Goal: Check status: Check status

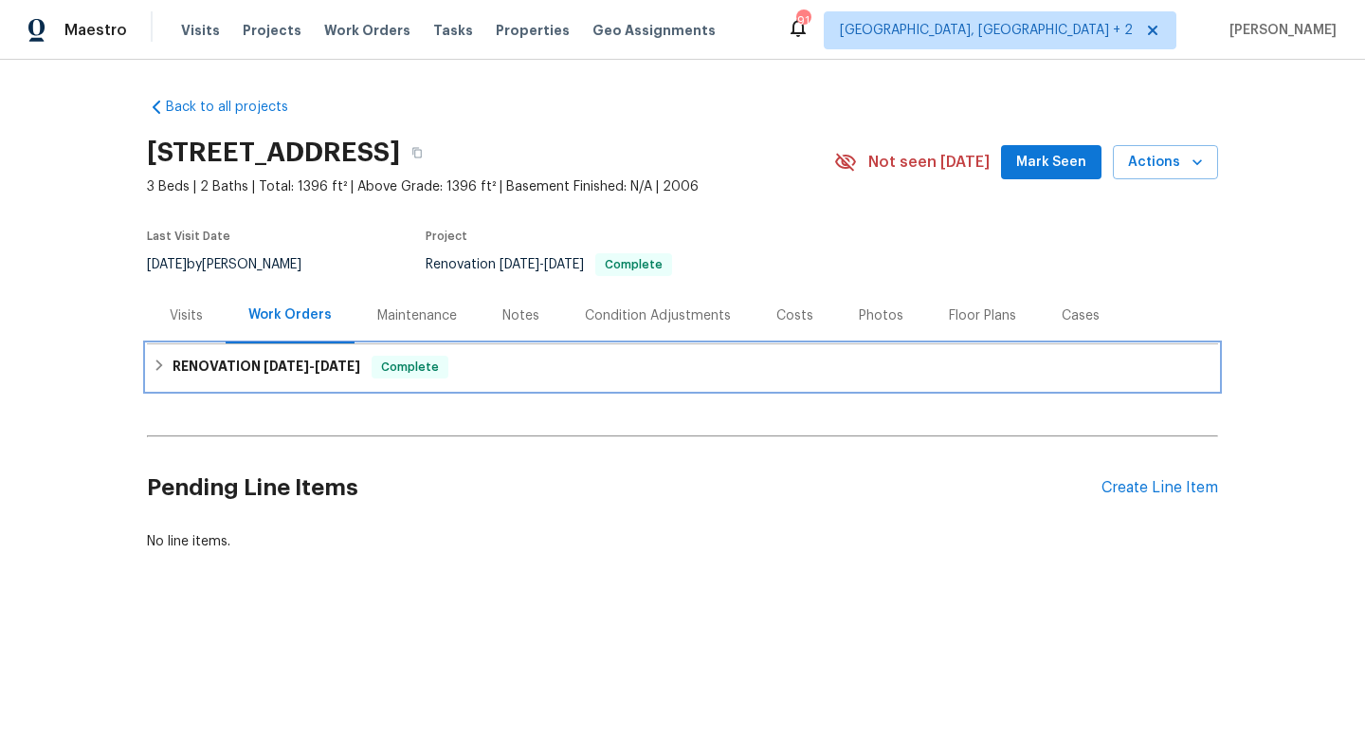
click at [327, 367] on span "[DATE]" at bounding box center [338, 365] width 46 height 13
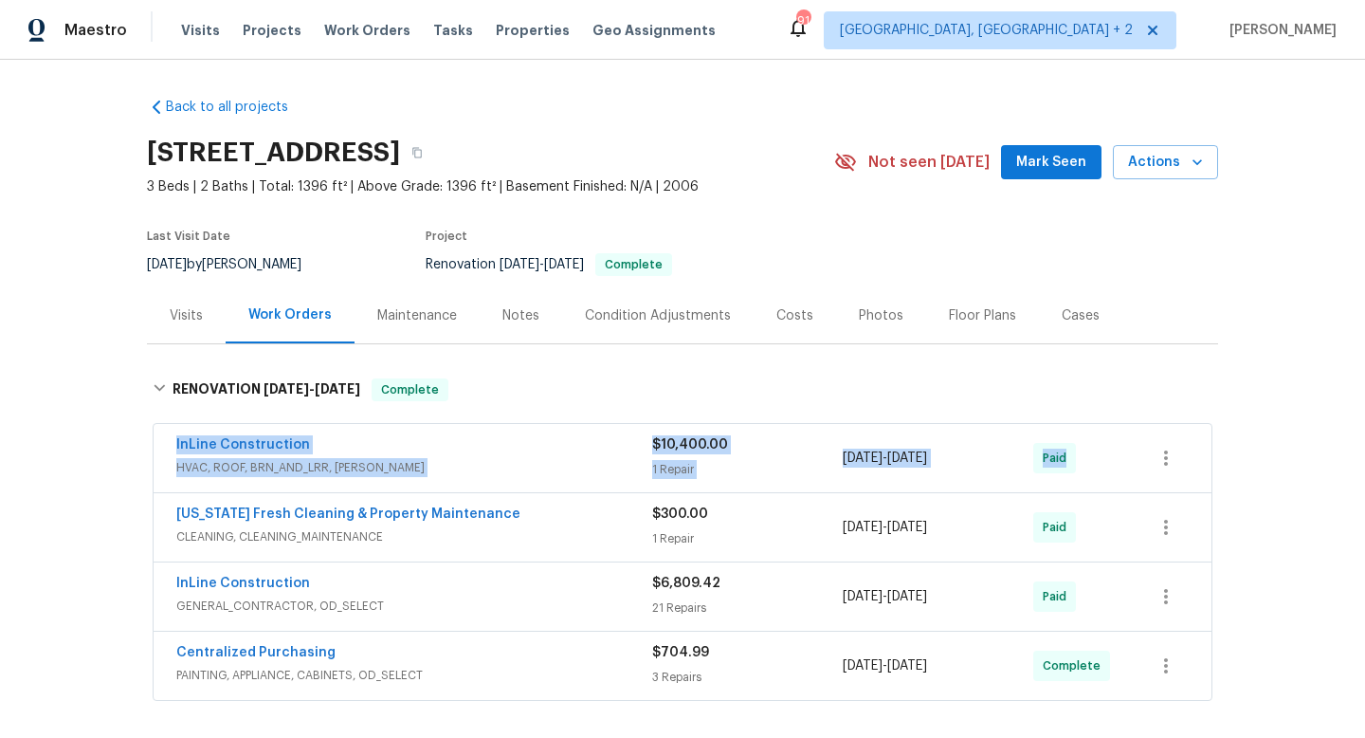
drag, startPoint x: 167, startPoint y: 434, endPoint x: 1091, endPoint y: 477, distance: 925.4
click at [1093, 480] on div "InLine Construction HVAC, ROOF, BRN_AND_LRR, [PERSON_NAME] $10,400.00 1 Repair …" at bounding box center [683, 458] width 1058 height 68
copy div "InLine Construction HVAC, ROOF, BRN_AND_LRR, [PERSON_NAME] $10,400.00 1 Repair …"
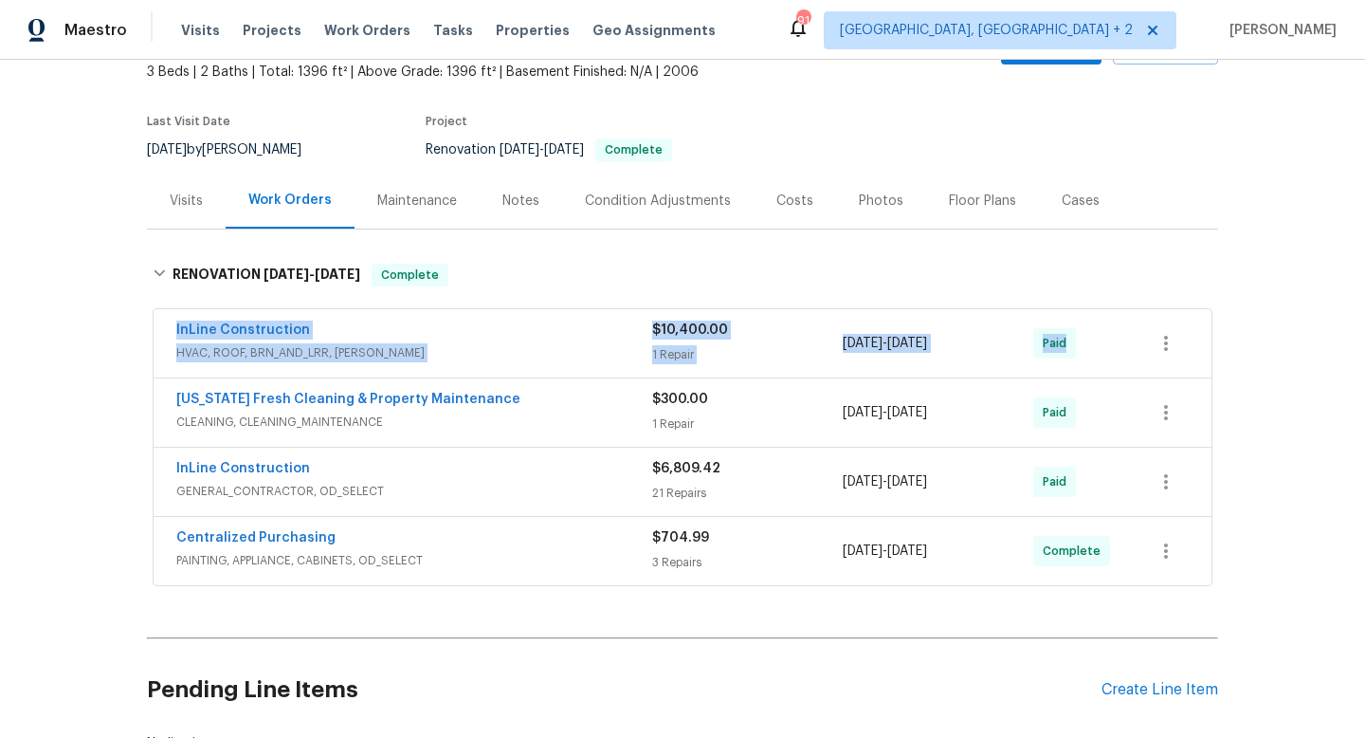
click at [533, 413] on span "CLEANING, CLEANING_MAINTENANCE" at bounding box center [414, 421] width 476 height 19
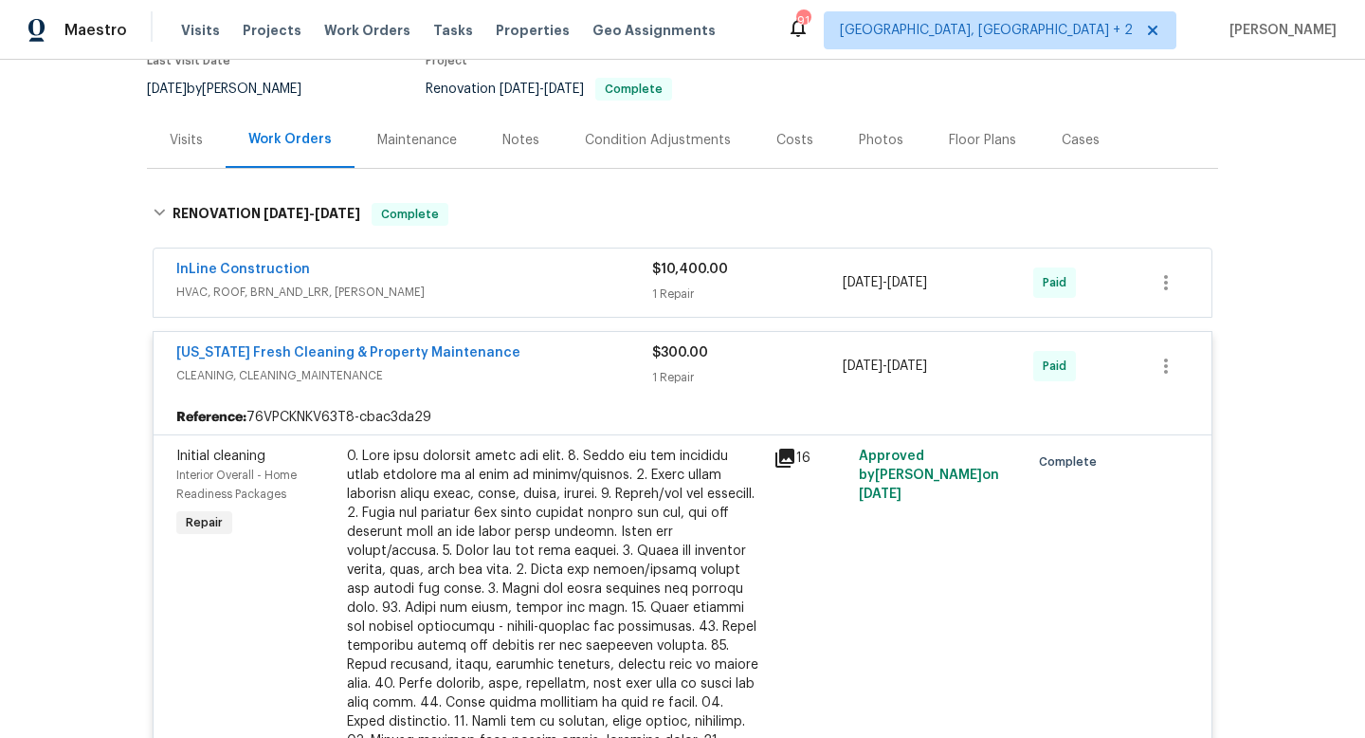
scroll to position [147, 0]
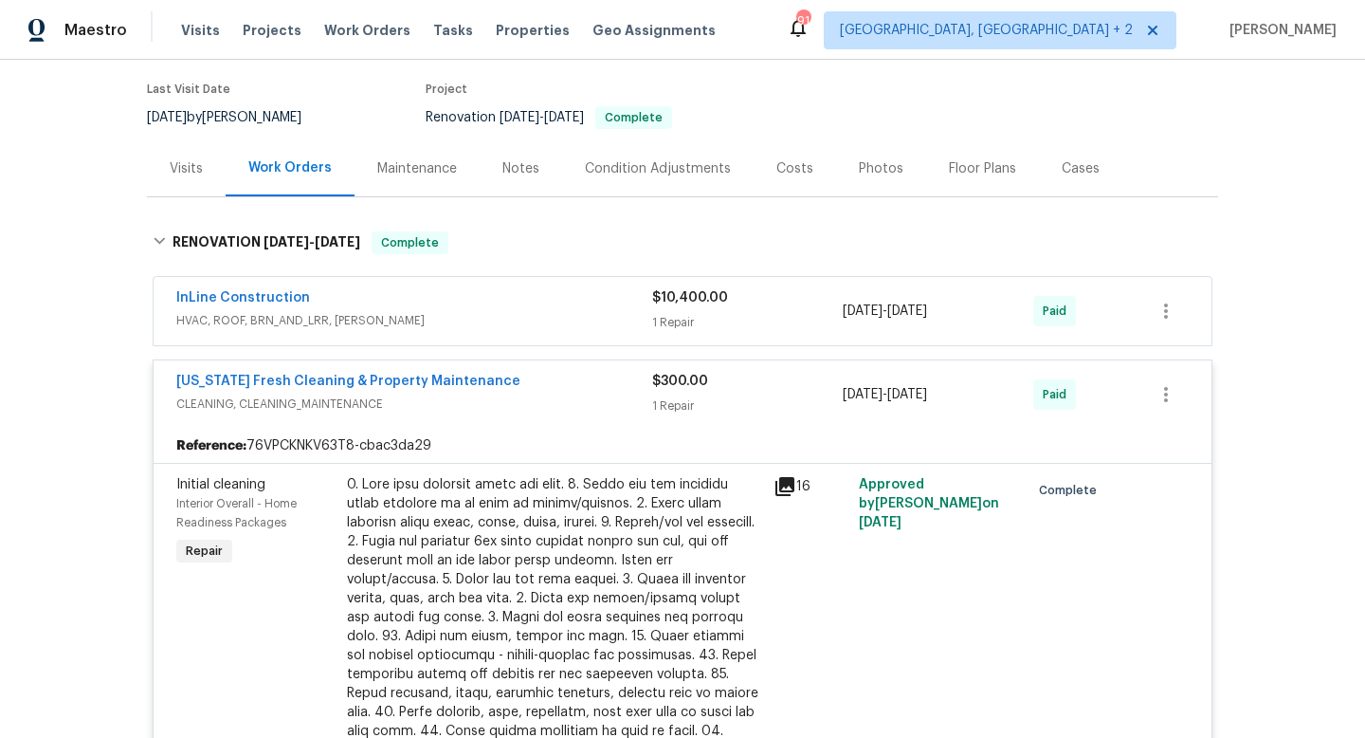
click at [519, 295] on div "InLine Construction" at bounding box center [414, 299] width 476 height 23
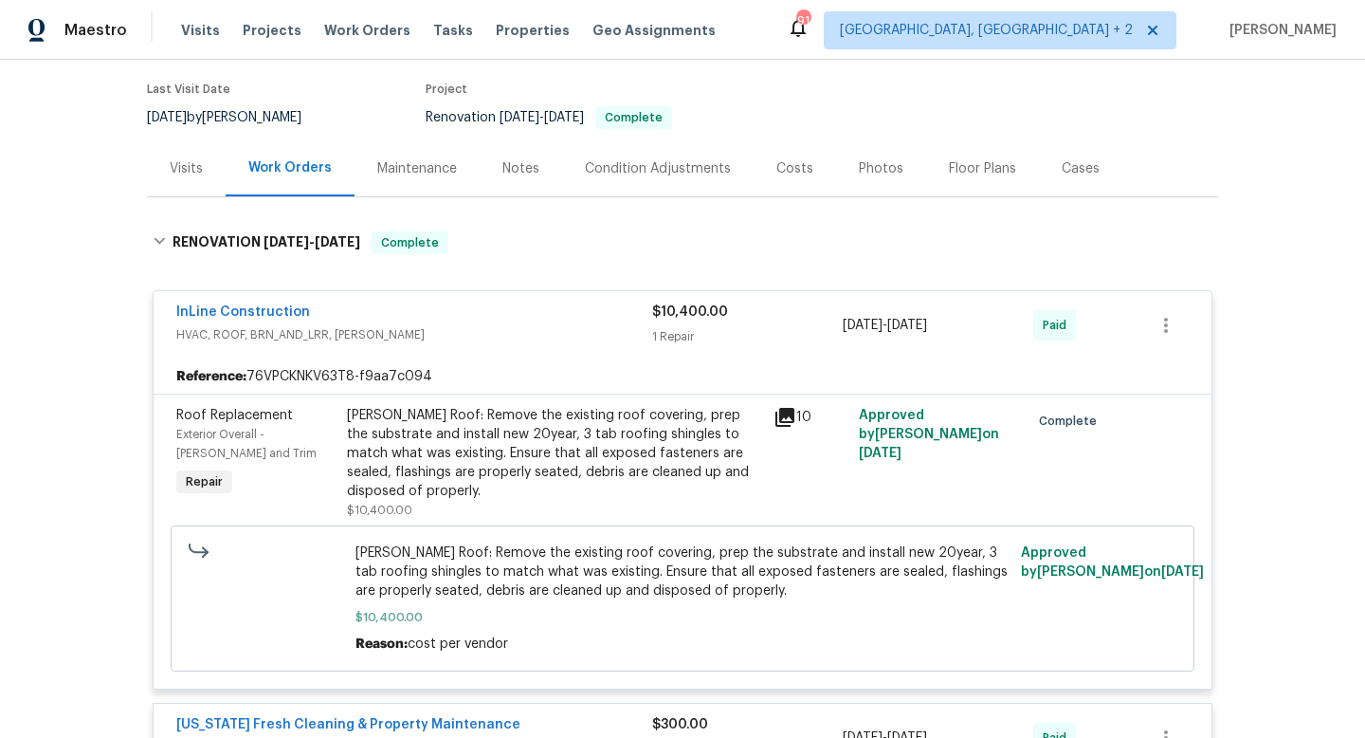
click at [512, 327] on span "HVAC, ROOF, BRN_AND_LRR, [PERSON_NAME]" at bounding box center [414, 334] width 476 height 19
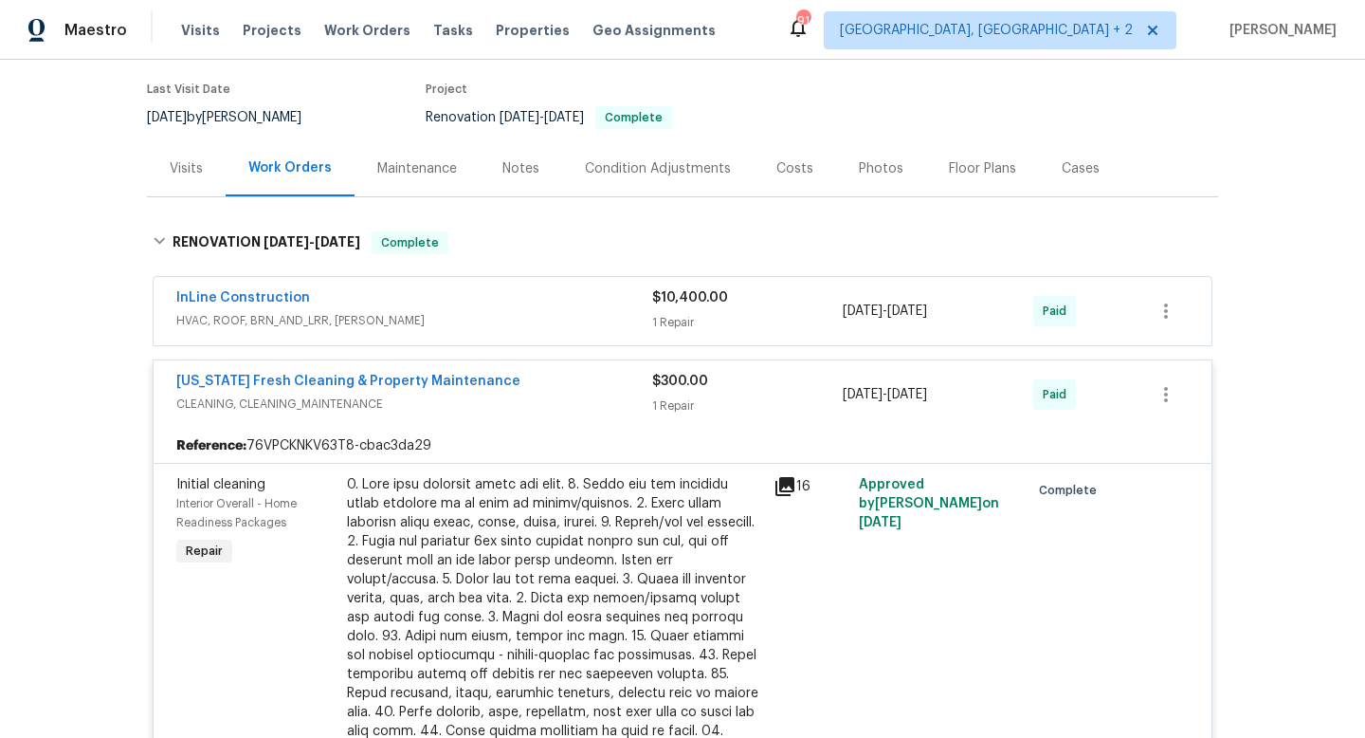
click at [491, 418] on div "[US_STATE] Fresh Cleaning & Property Maintenance CLEANING, CLEANING_MAINTENANCE…" at bounding box center [683, 394] width 1058 height 68
click at [518, 401] on span "CLEANING, CLEANING_MAINTENANCE" at bounding box center [414, 403] width 476 height 19
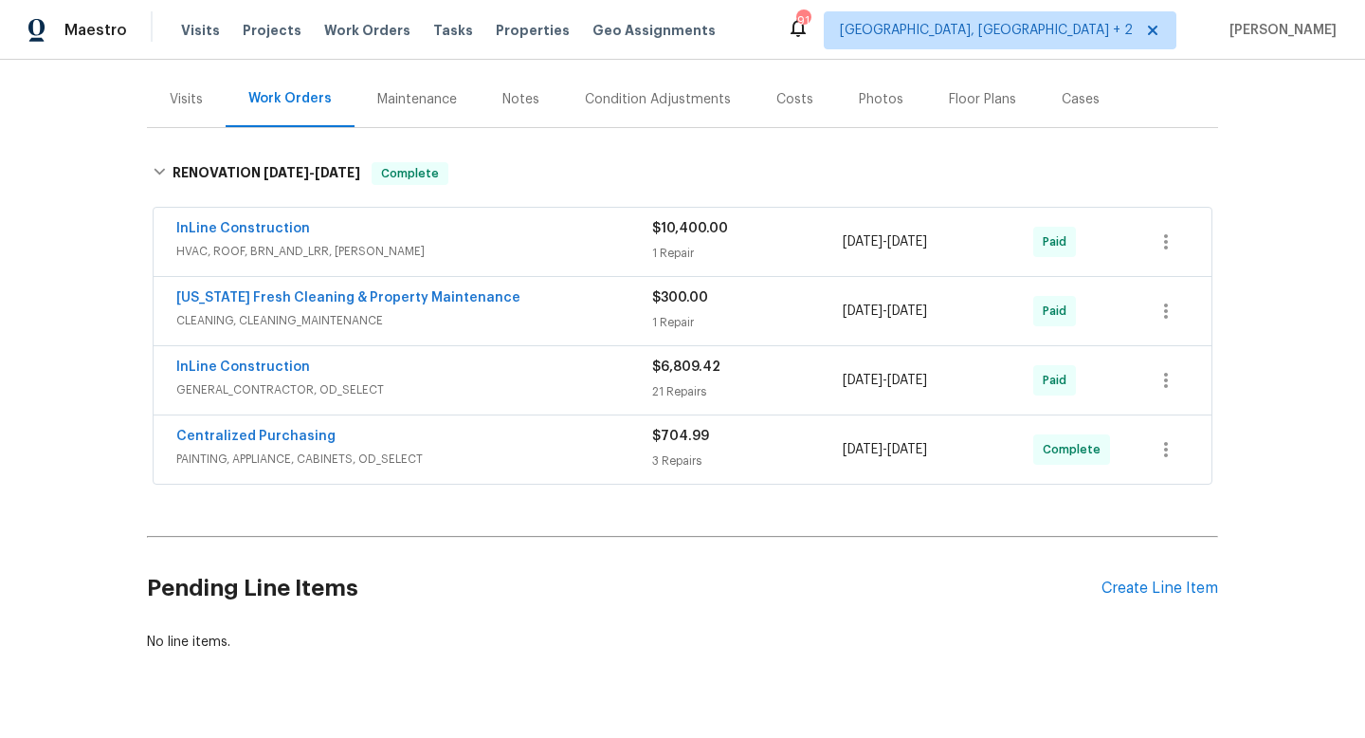
scroll to position [217, 0]
click at [519, 376] on div "InLine Construction" at bounding box center [414, 367] width 476 height 23
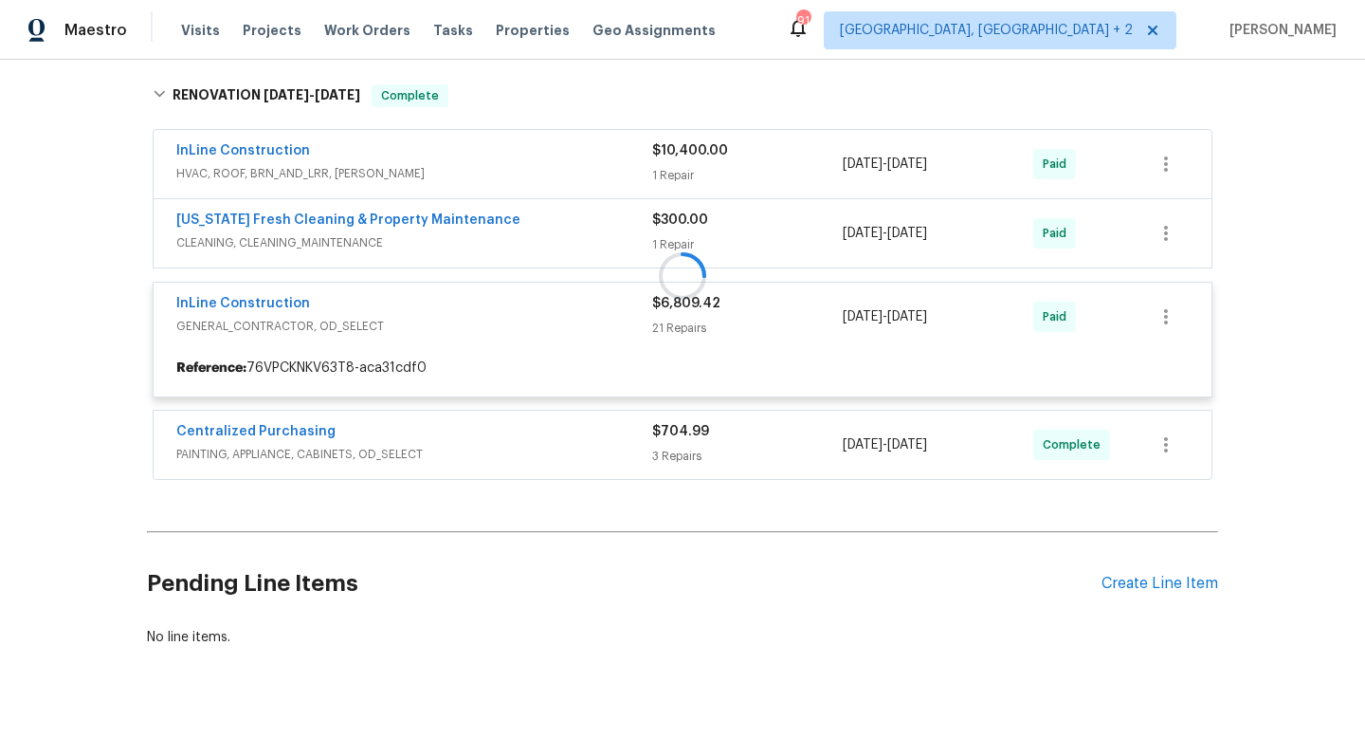
scroll to position [301, 0]
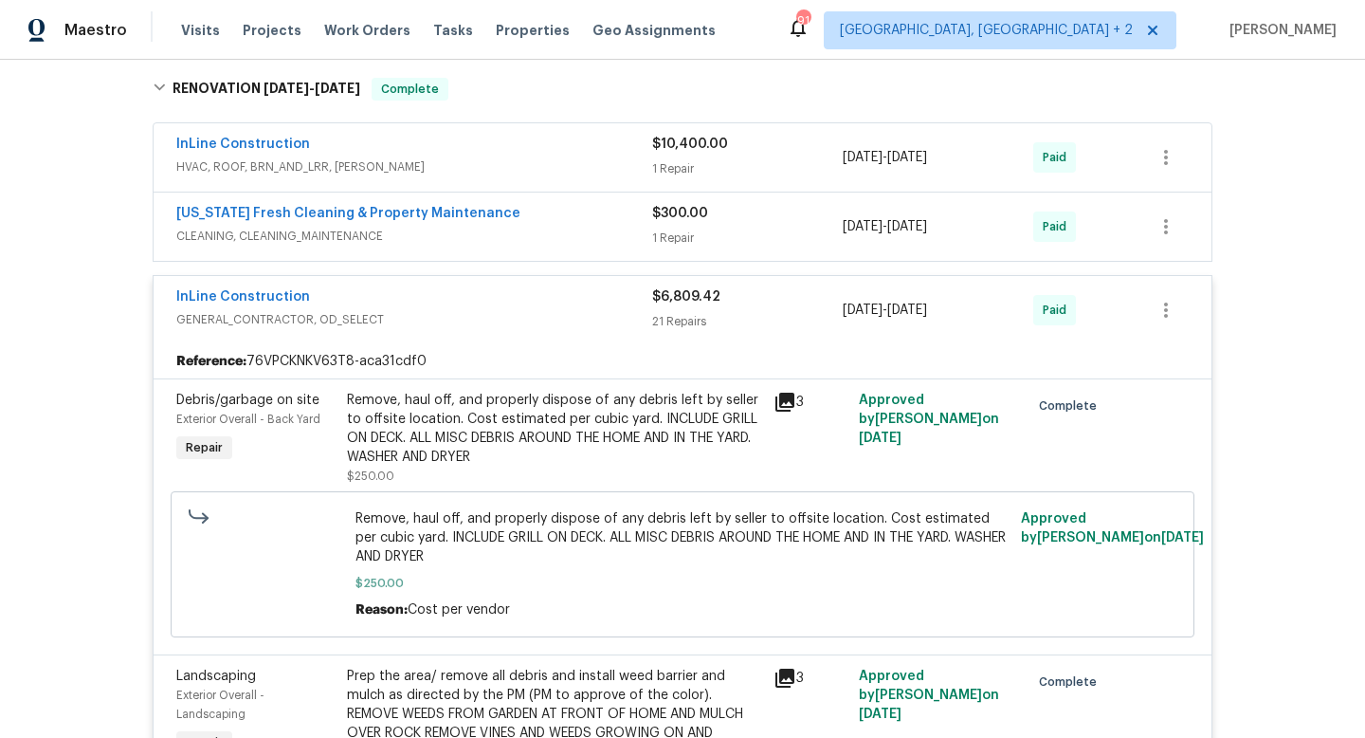
click at [525, 276] on div "InLine Construction GENERAL_CONTRACTOR, OD_SELECT $6,809.42 21 Repairs [DATE] -…" at bounding box center [683, 310] width 1058 height 68
click at [521, 294] on div "InLine Construction" at bounding box center [414, 298] width 476 height 23
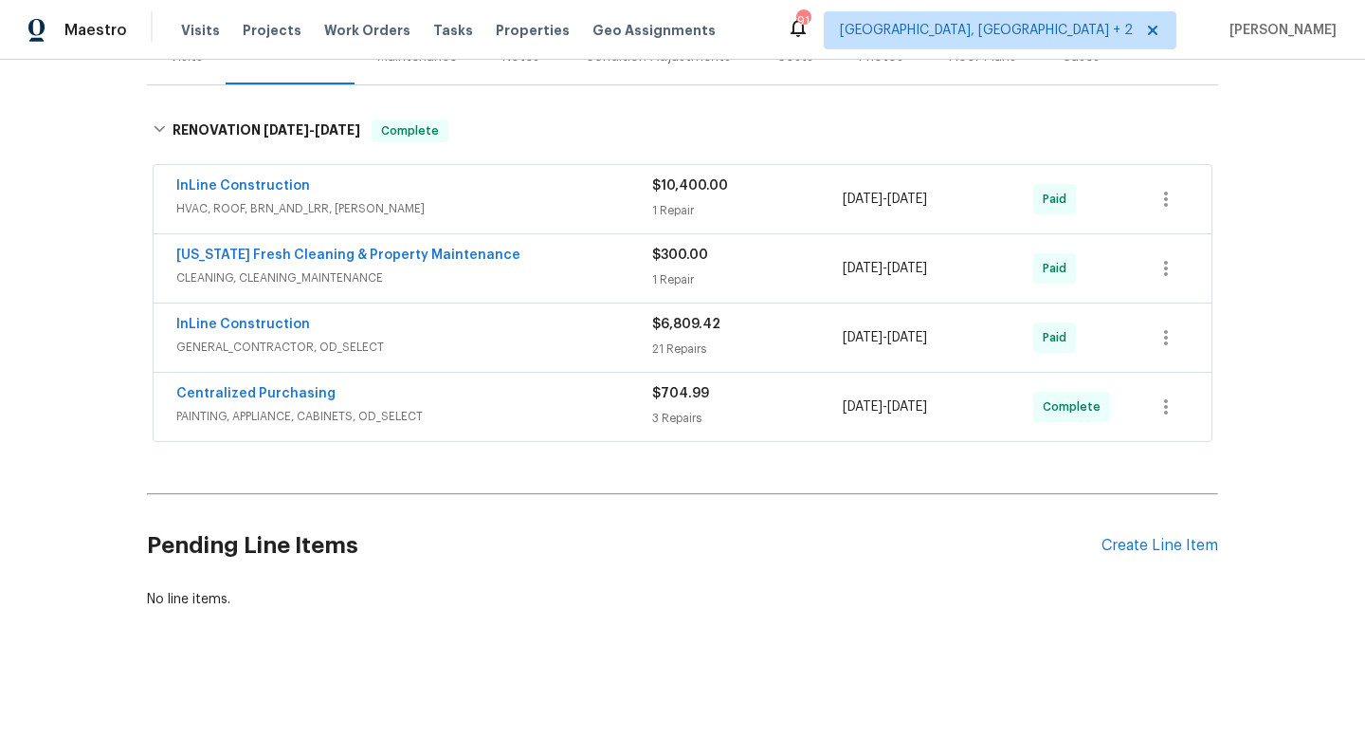
scroll to position [0, 0]
